Goal: Task Accomplishment & Management: Manage account settings

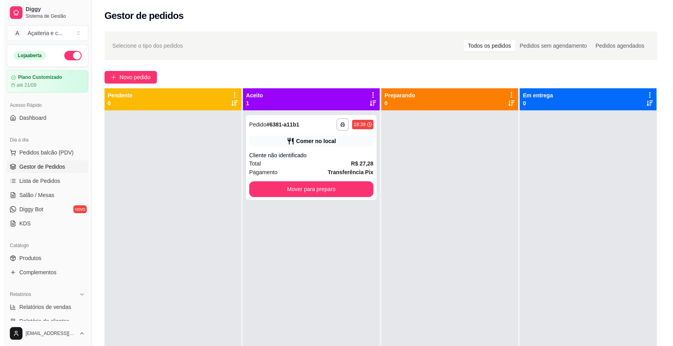
scroll to position [103, 0]
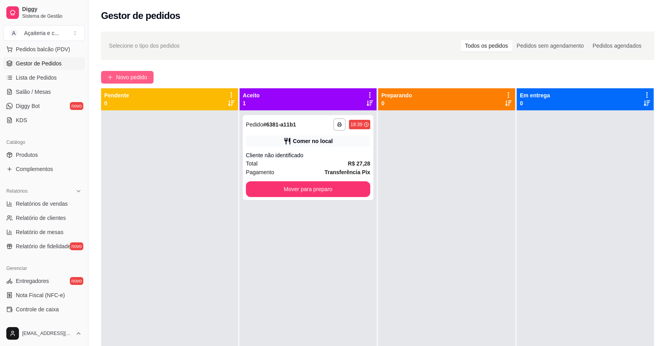
click at [118, 74] on span "Novo pedido" at bounding box center [131, 77] width 31 height 9
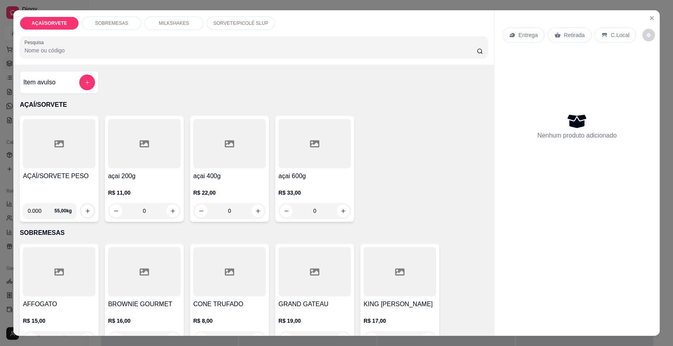
click at [54, 148] on icon at bounding box center [58, 143] width 9 height 9
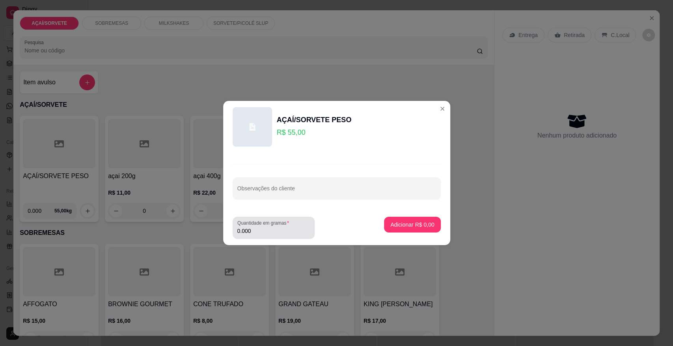
click at [256, 231] on input "0.000" at bounding box center [273, 231] width 73 height 8
type input "0.110"
click at [391, 222] on p "Adicionar R$ 6,05" at bounding box center [412, 224] width 43 height 7
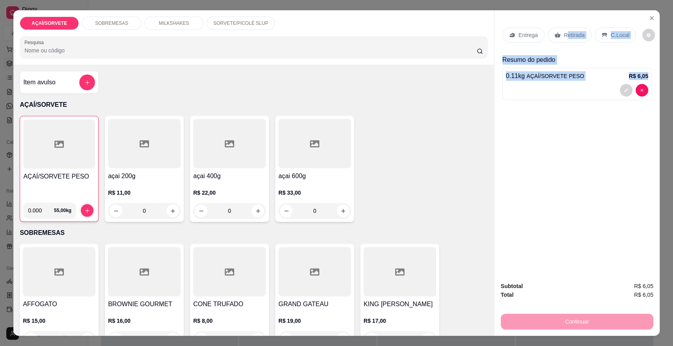
drag, startPoint x: 564, startPoint y: 30, endPoint x: 554, endPoint y: 273, distance: 243.2
click at [554, 273] on div "Entrega Retirada C.Local Resumo do pedido 0.11 kg AÇAÍ/SORVETE PESO R$ 6,05" at bounding box center [577, 142] width 165 height 265
click at [557, 41] on div "Retirada" at bounding box center [570, 35] width 44 height 15
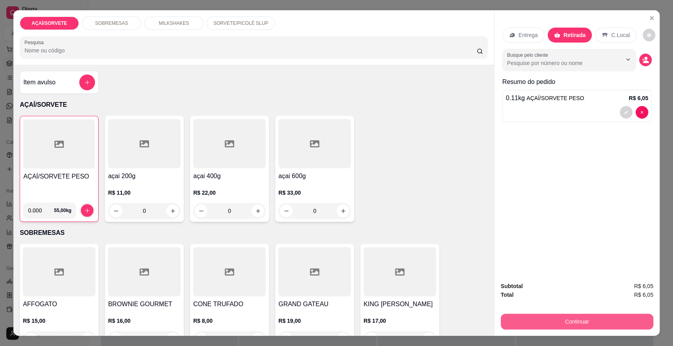
click at [576, 320] on button "Continuar" at bounding box center [577, 322] width 153 height 16
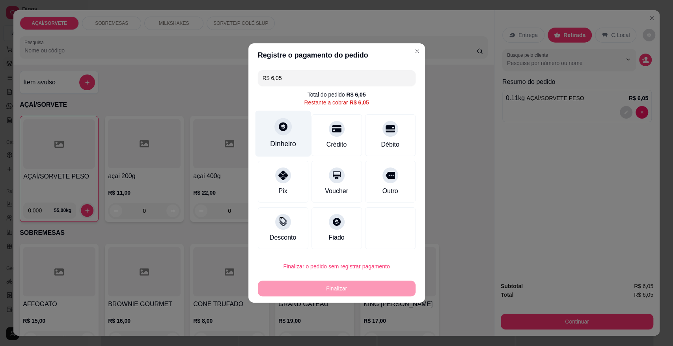
click at [277, 136] on div "Dinheiro" at bounding box center [283, 134] width 56 height 46
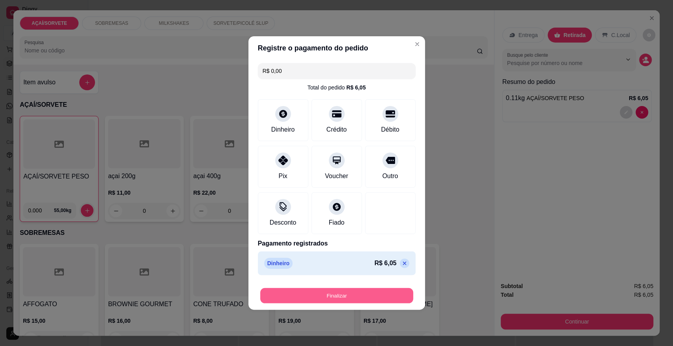
click at [369, 292] on button "Finalizar" at bounding box center [336, 295] width 153 height 15
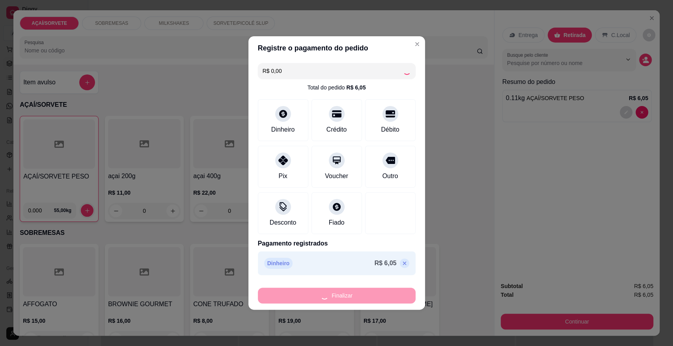
type input "-R$ 6,05"
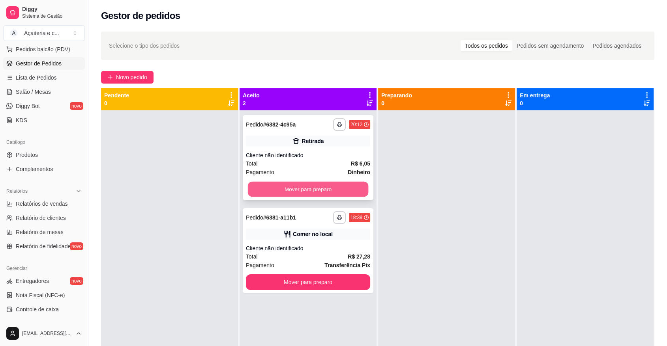
click at [296, 185] on button "Mover para preparo" at bounding box center [308, 189] width 121 height 15
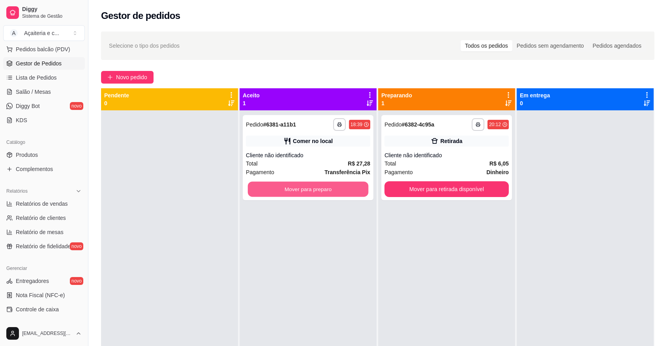
click at [296, 185] on button "Mover para preparo" at bounding box center [308, 189] width 121 height 15
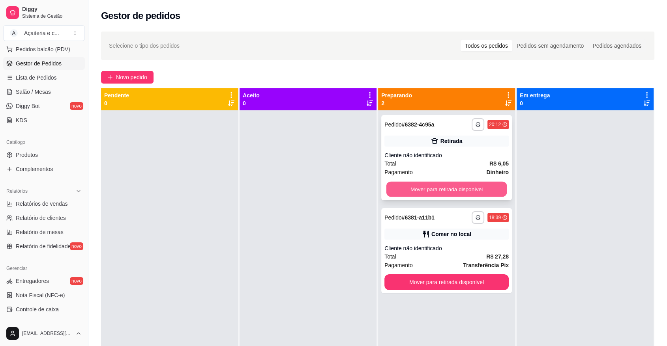
click at [404, 187] on button "Mover para retirada disponível" at bounding box center [446, 189] width 121 height 15
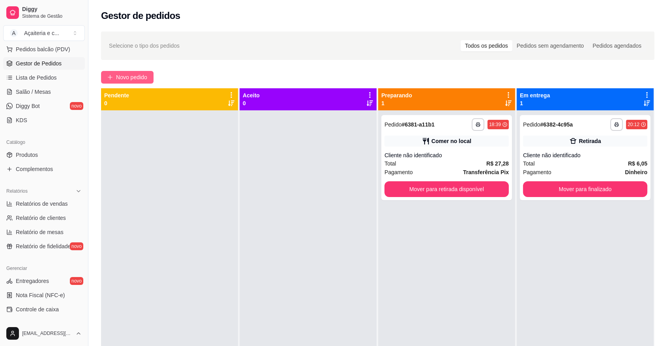
click at [108, 72] on button "Novo pedido" at bounding box center [127, 77] width 52 height 13
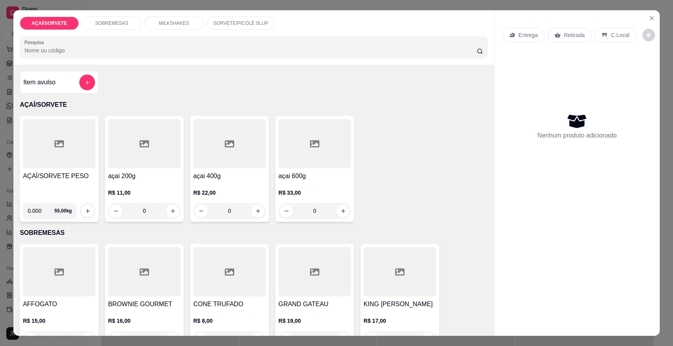
click at [24, 143] on div at bounding box center [59, 143] width 73 height 49
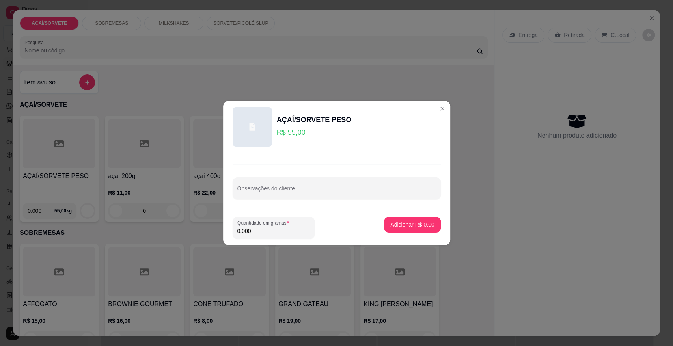
click at [257, 234] on input "0.000" at bounding box center [273, 231] width 73 height 8
type input "0.456"
click at [394, 226] on p "Adicionar R$ 25,08" at bounding box center [411, 224] width 46 height 7
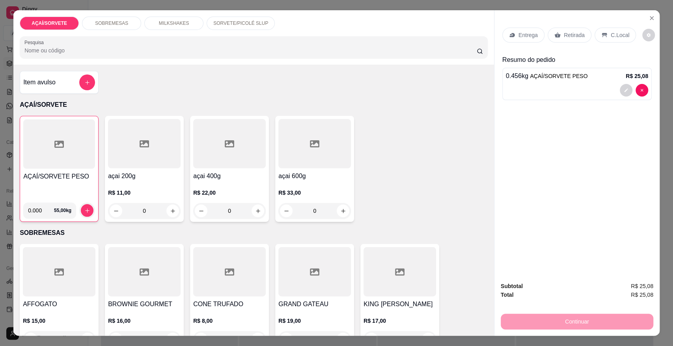
click at [597, 38] on div "C.Local" at bounding box center [615, 35] width 41 height 15
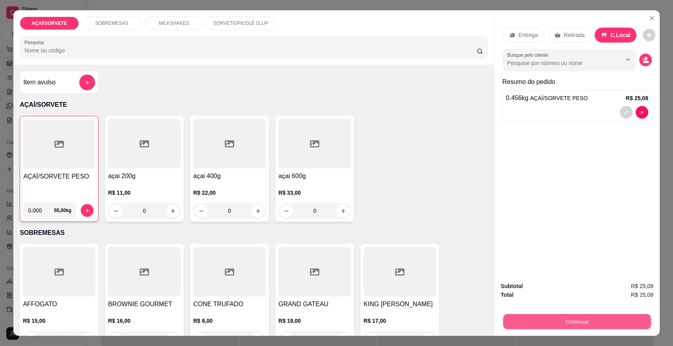
click at [583, 316] on button "Continuar" at bounding box center [577, 321] width 148 height 15
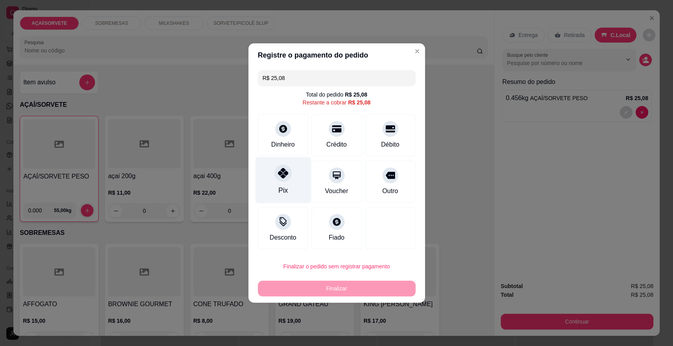
click at [278, 185] on div "Pix" at bounding box center [283, 180] width 56 height 46
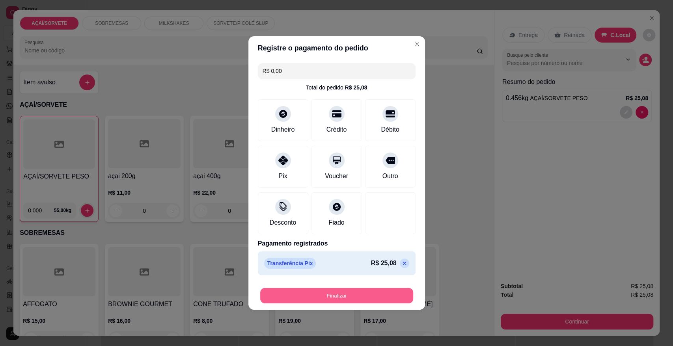
click at [321, 297] on button "Finalizar" at bounding box center [336, 295] width 153 height 15
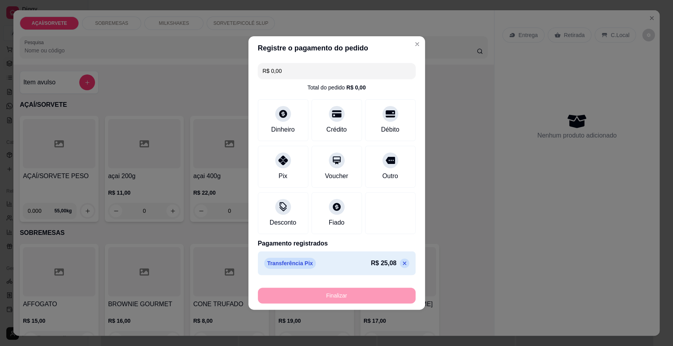
type input "-R$ 25,08"
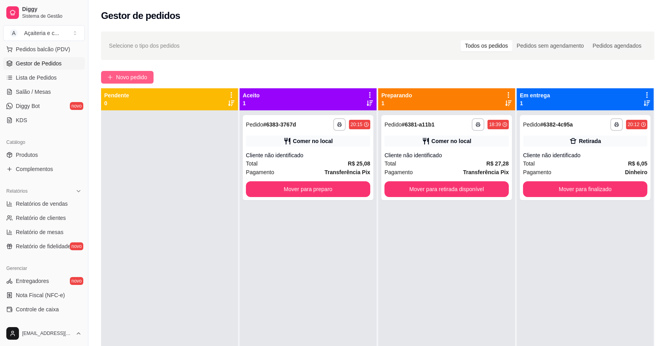
click at [108, 77] on icon "plus" at bounding box center [110, 78] width 6 height 6
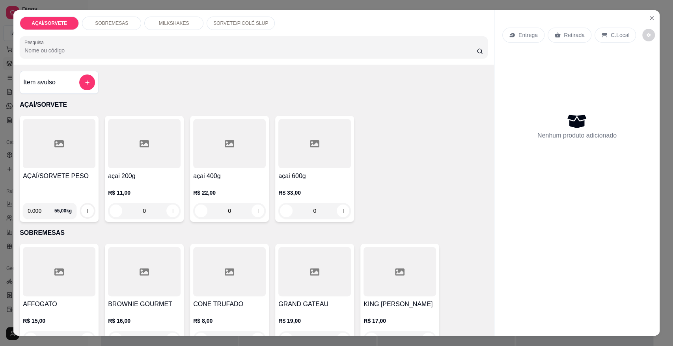
click at [52, 149] on div at bounding box center [59, 143] width 73 height 49
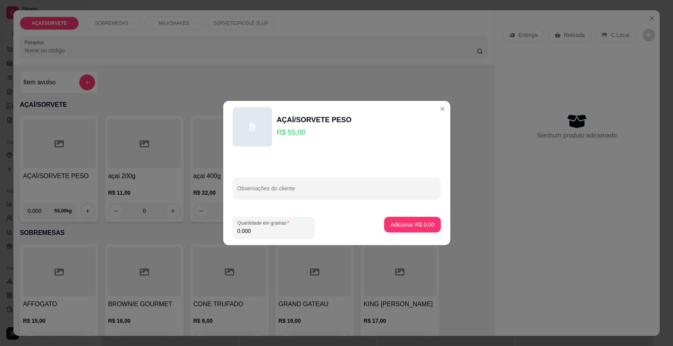
click at [265, 234] on input "0.000" at bounding box center [273, 231] width 73 height 8
type input "0.350"
click at [388, 226] on p "Adicionar R$ 19,25" at bounding box center [411, 224] width 46 height 7
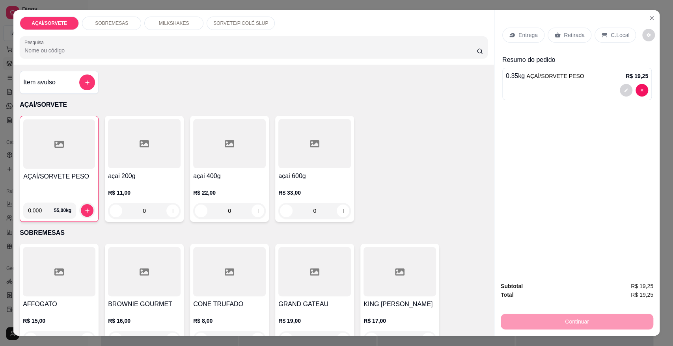
click at [602, 33] on icon at bounding box center [604, 35] width 5 height 4
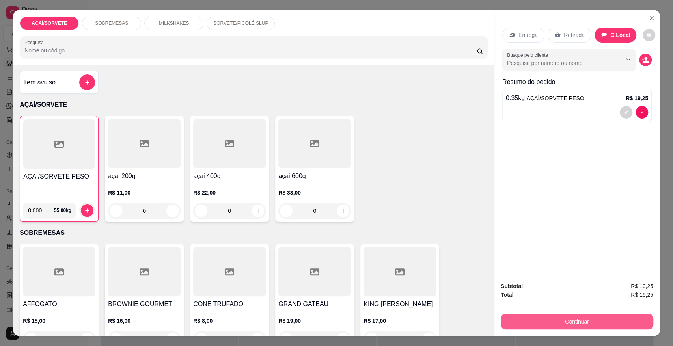
click at [572, 321] on button "Continuar" at bounding box center [577, 322] width 153 height 16
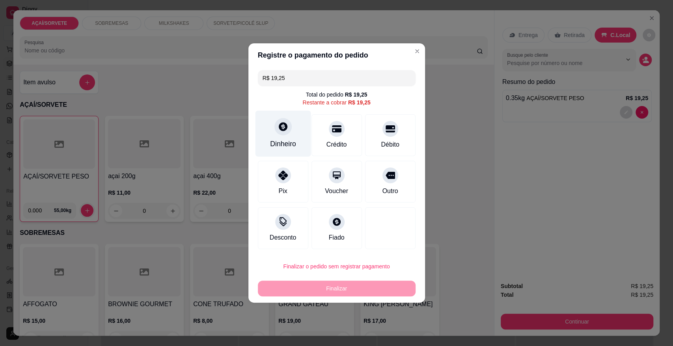
click at [281, 144] on div "Dinheiro" at bounding box center [283, 144] width 26 height 10
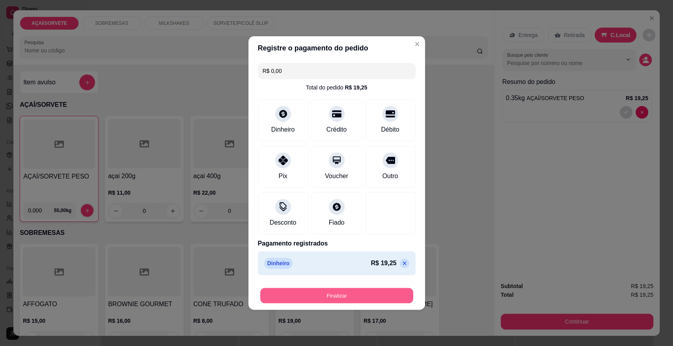
click at [347, 292] on button "Finalizar" at bounding box center [336, 295] width 153 height 15
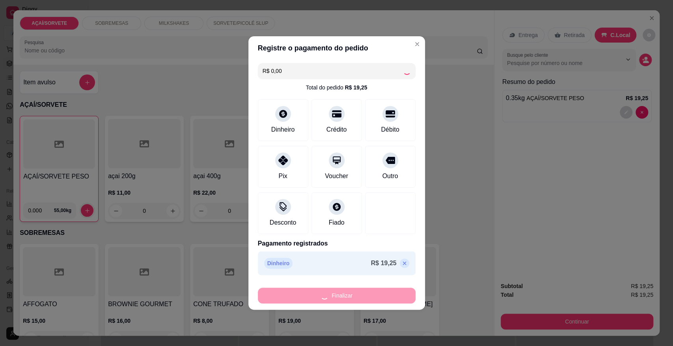
type input "-R$ 19,25"
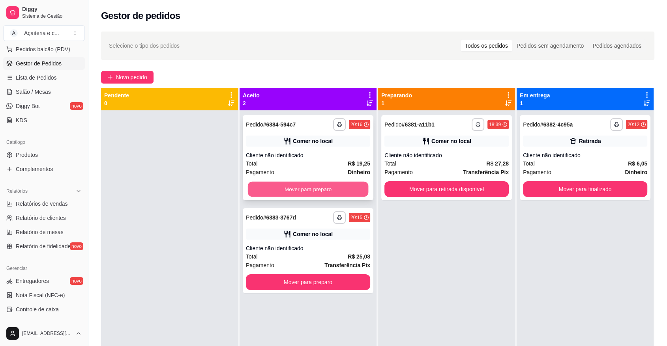
click at [335, 189] on button "Mover para preparo" at bounding box center [308, 189] width 121 height 15
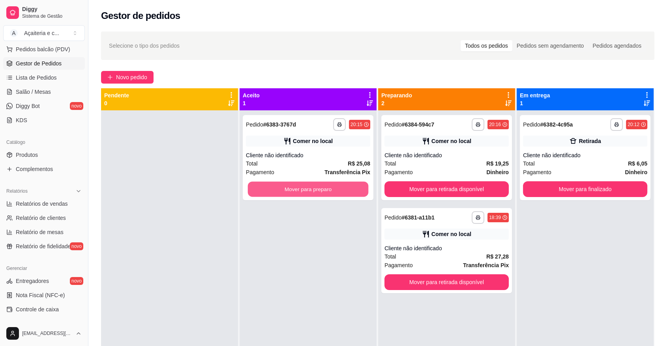
click at [335, 189] on button "Mover para preparo" at bounding box center [308, 189] width 121 height 15
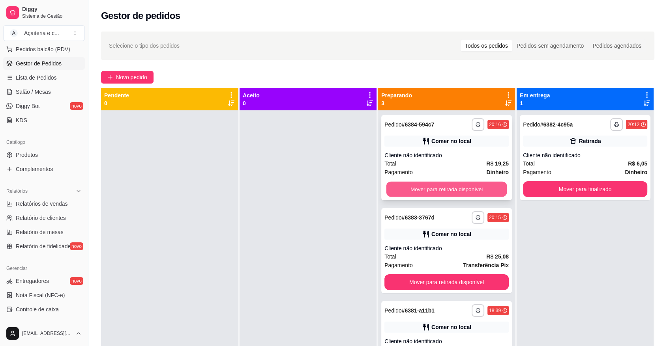
click at [434, 192] on button "Mover para retirada disponível" at bounding box center [446, 189] width 121 height 15
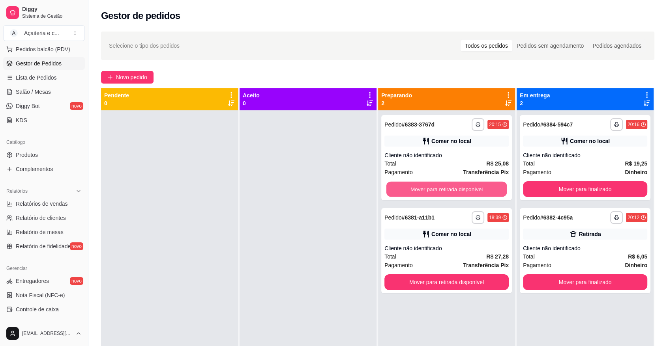
click at [434, 192] on button "Mover para retirada disponível" at bounding box center [446, 189] width 121 height 15
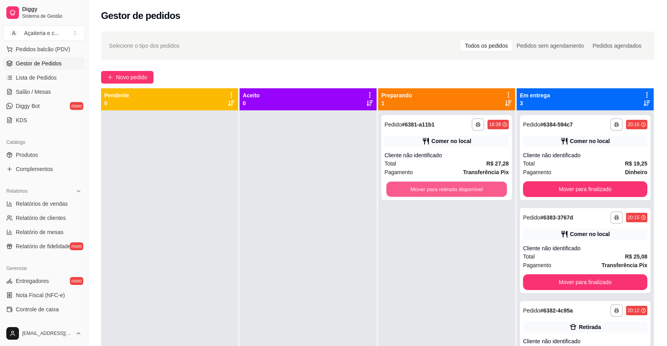
click at [434, 192] on button "Mover para retirada disponível" at bounding box center [446, 189] width 121 height 15
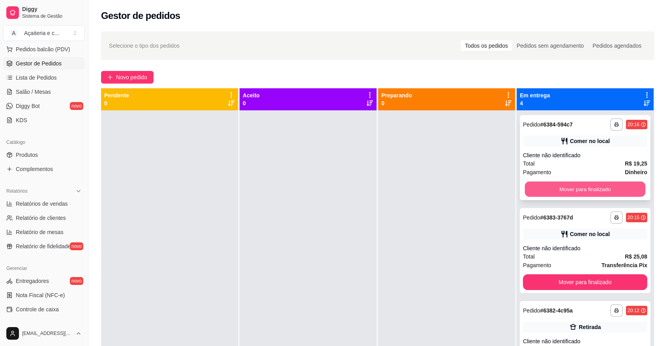
click at [574, 191] on button "Mover para finalizado" at bounding box center [585, 189] width 121 height 15
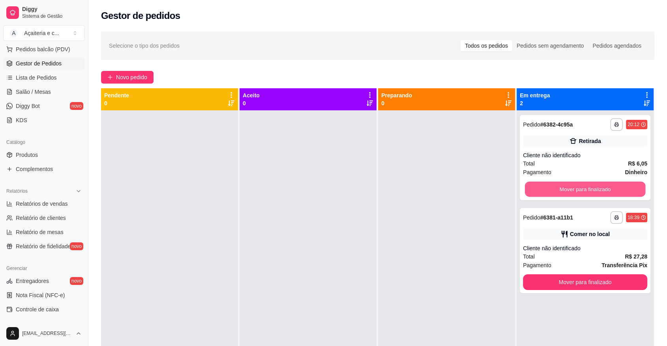
click at [574, 191] on button "Mover para finalizado" at bounding box center [585, 189] width 121 height 15
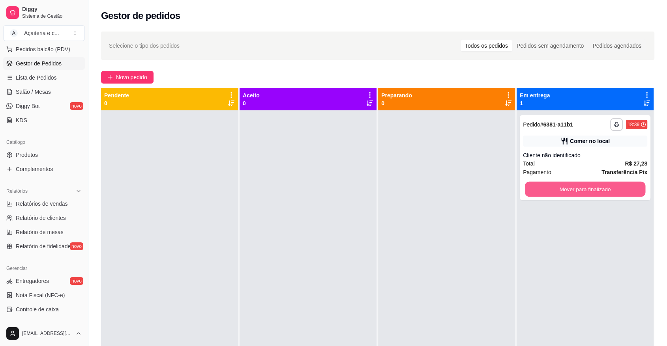
click at [574, 191] on button "Mover para finalizado" at bounding box center [585, 189] width 121 height 15
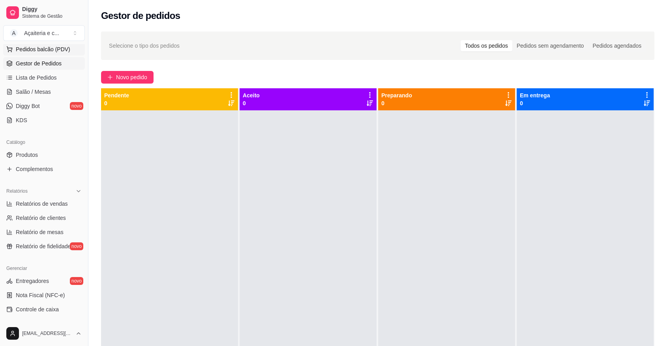
click at [62, 52] on span "Pedidos balcão (PDV)" at bounding box center [43, 49] width 54 height 8
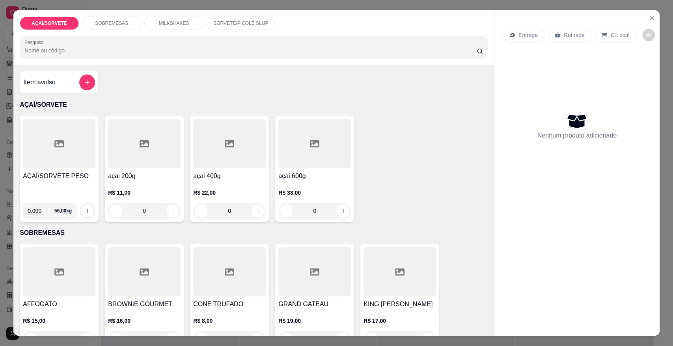
click at [159, 21] on p "MILKSHAKES" at bounding box center [174, 23] width 30 height 6
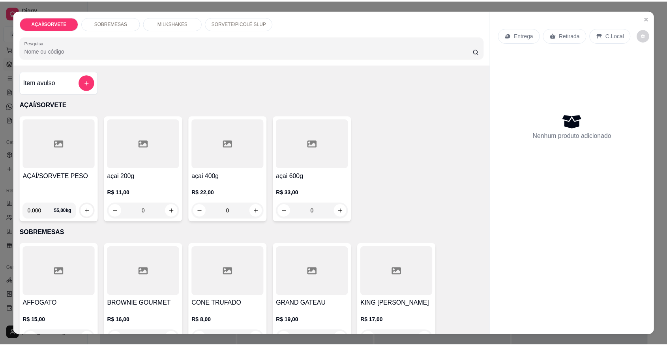
scroll to position [15, 0]
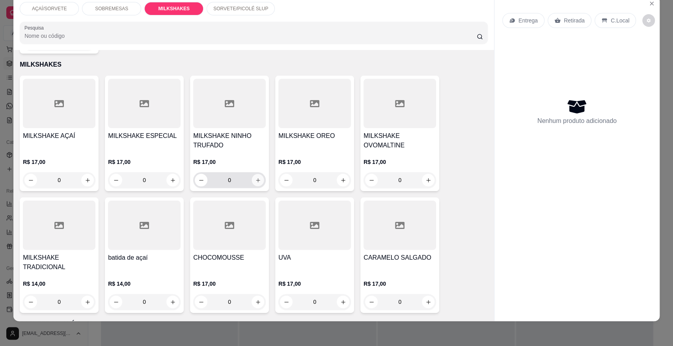
click at [256, 178] on icon "increase-product-quantity" at bounding box center [258, 180] width 4 height 4
type input "1"
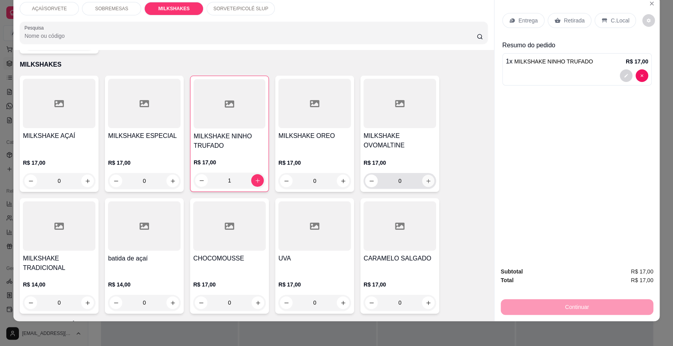
click at [426, 175] on button "increase-product-quantity" at bounding box center [429, 181] width 12 height 12
type input "1"
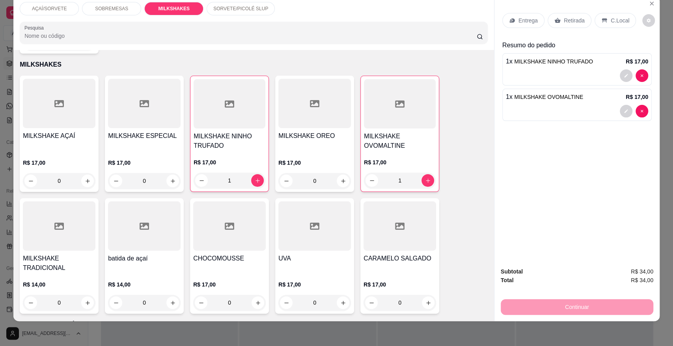
click at [566, 11] on div "Entrega Retirada C.Local" at bounding box center [578, 21] width 150 height 28
click at [564, 19] on p "Retirada" at bounding box center [574, 21] width 21 height 8
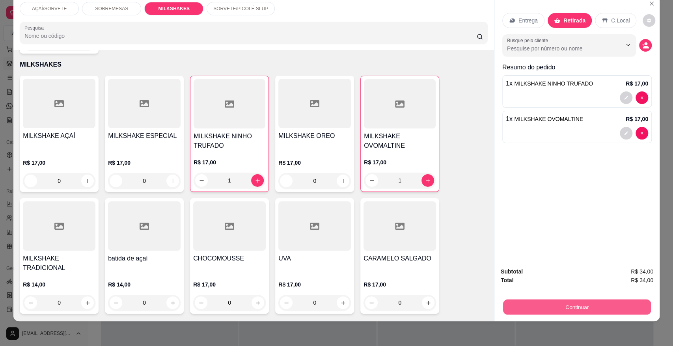
click at [585, 308] on button "Continuar" at bounding box center [577, 306] width 148 height 15
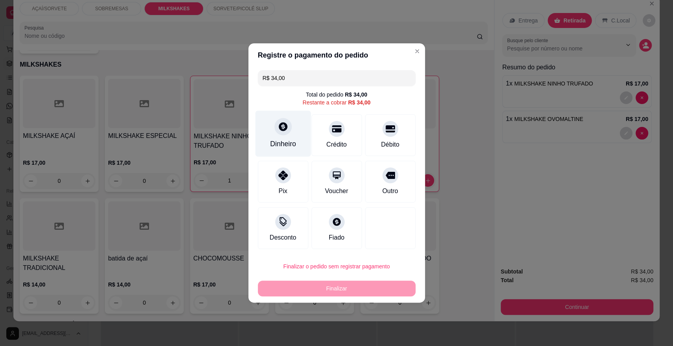
click at [293, 137] on div "Dinheiro" at bounding box center [283, 134] width 56 height 46
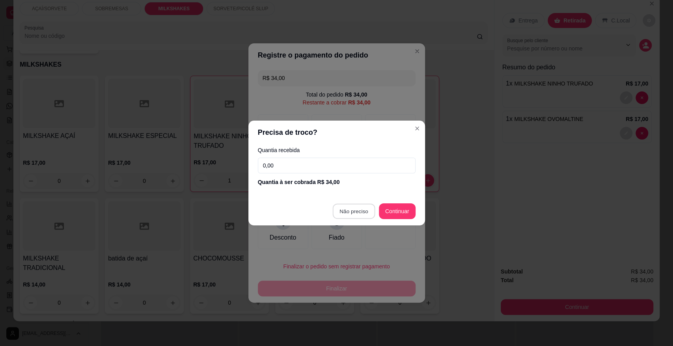
type input "R$ 0,00"
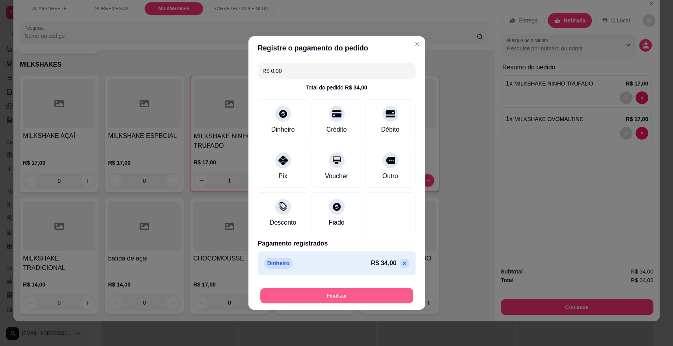
click at [346, 301] on button "Finalizar" at bounding box center [336, 295] width 153 height 15
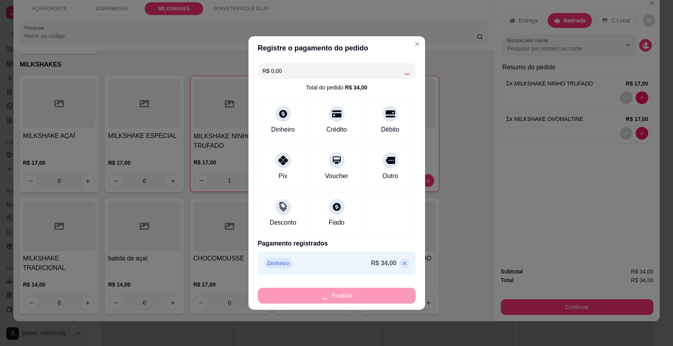
type input "0"
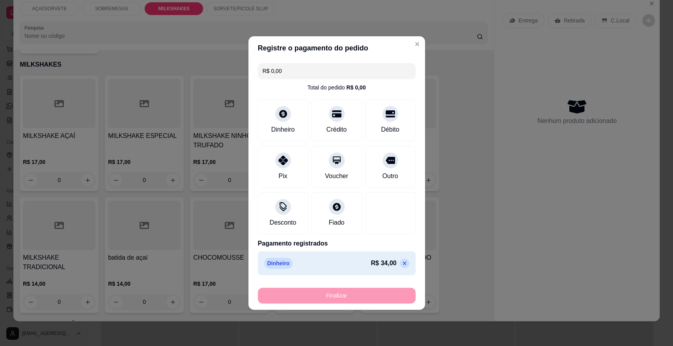
type input "-R$ 34,00"
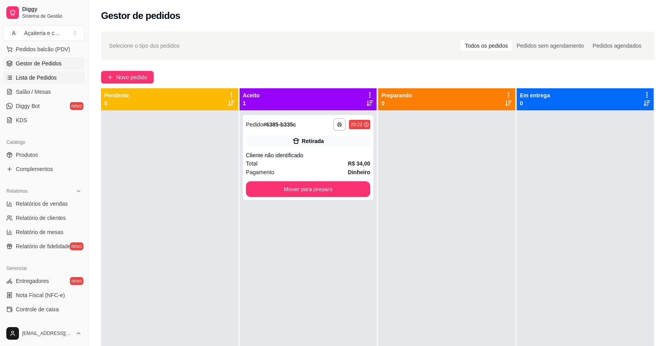
click at [33, 79] on span "Lista de Pedidos" at bounding box center [36, 78] width 41 height 8
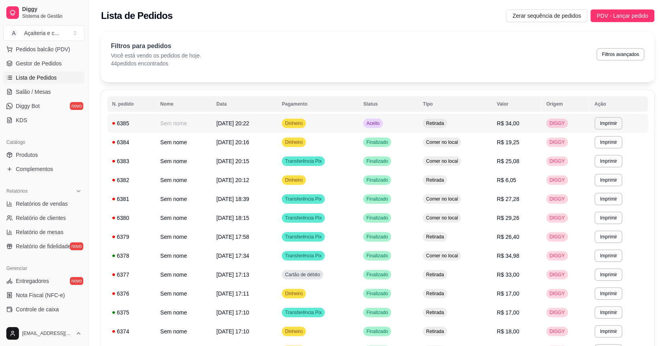
click at [357, 132] on td "Dinheiro" at bounding box center [317, 123] width 81 height 19
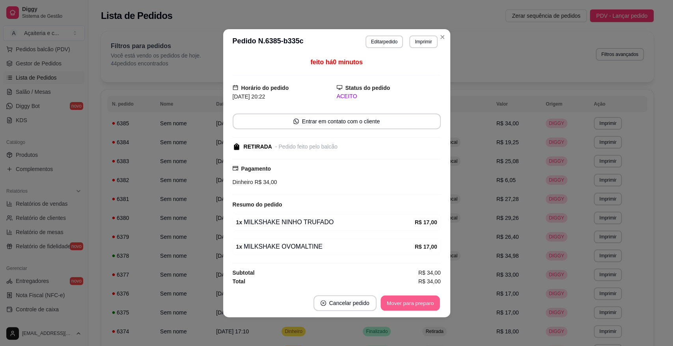
click at [429, 301] on button "Mover para preparo" at bounding box center [410, 302] width 59 height 15
click at [429, 301] on button "Mover para retirada disponível" at bounding box center [397, 302] width 84 height 15
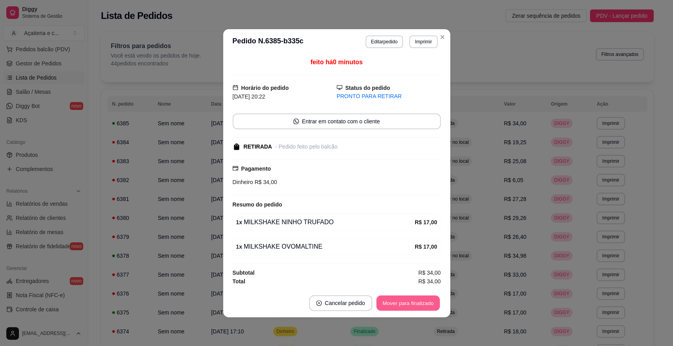
click at [429, 301] on button "Mover para finalizado" at bounding box center [408, 302] width 64 height 15
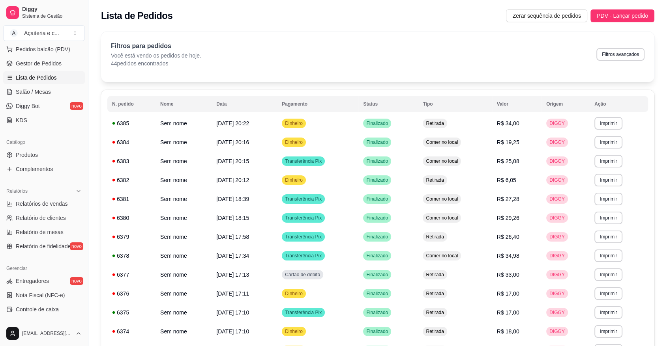
click at [54, 311] on span "Controle de caixa" at bounding box center [37, 310] width 43 height 8
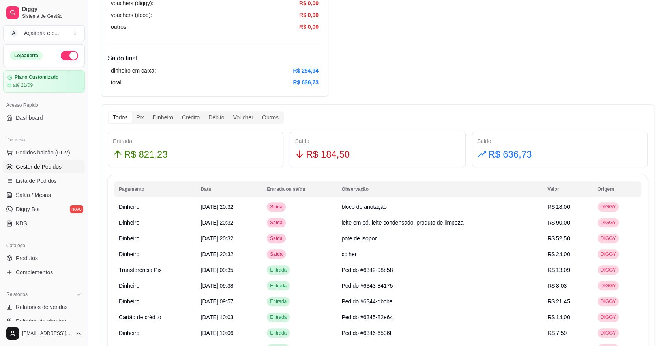
click at [50, 170] on span "Gestor de Pedidos" at bounding box center [39, 167] width 46 height 8
